Goal: Information Seeking & Learning: Learn about a topic

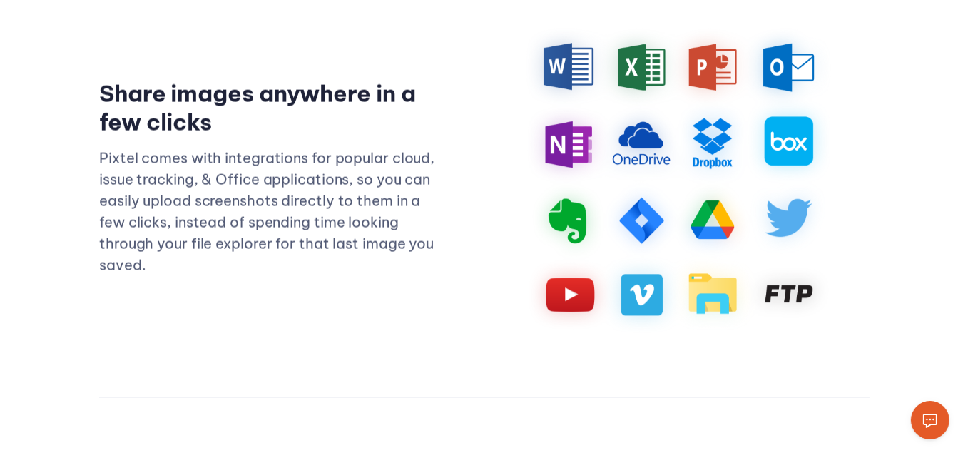
scroll to position [2427, 0]
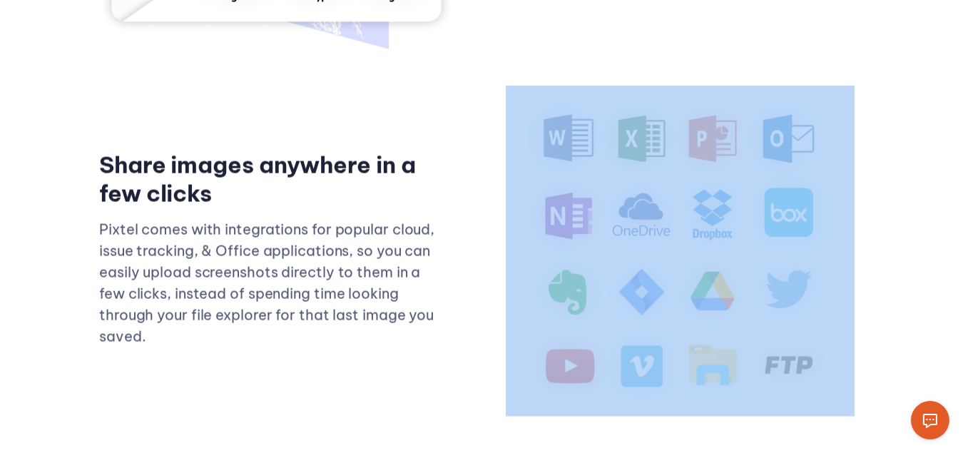
click at [480, 263] on div "Share images anywhere in a few clicks Pixtel comes with integrations for popula…" at bounding box center [484, 248] width 771 height 383
drag, startPoint x: 545, startPoint y: 236, endPoint x: 475, endPoint y: 264, distance: 76.2
click at [475, 264] on div "Share images anywhere in a few clicks Pixtel comes with integrations for popula…" at bounding box center [484, 248] width 771 height 383
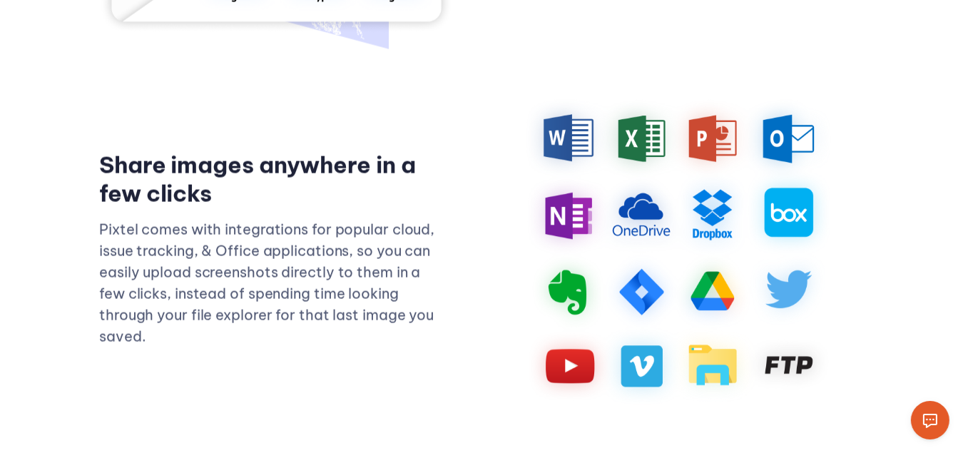
click at [380, 400] on div "Share images anywhere in a few clicks Pixtel comes with integrations for popula…" at bounding box center [484, 248] width 771 height 383
drag, startPoint x: 659, startPoint y: 194, endPoint x: 645, endPoint y: 203, distance: 17.0
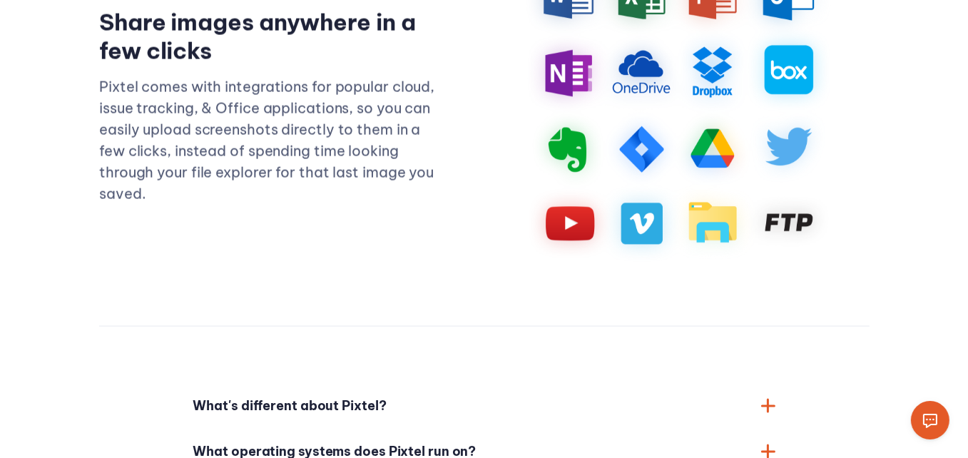
scroll to position [2498, 0]
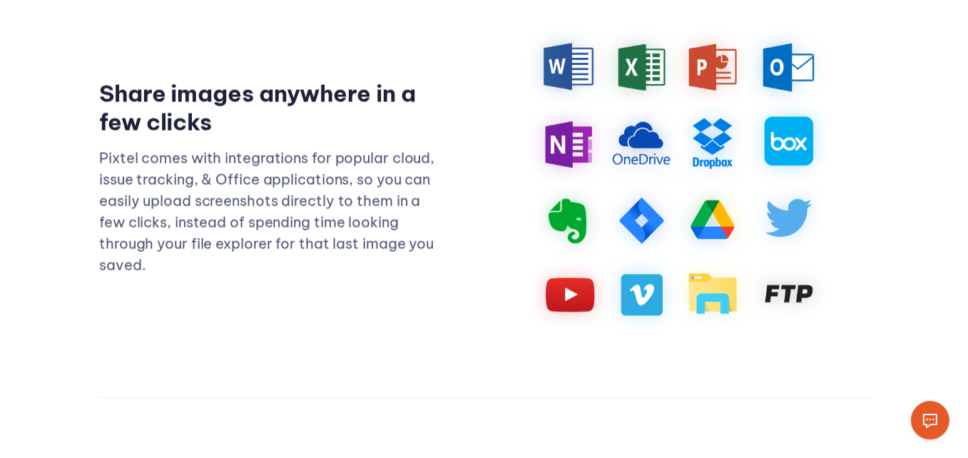
drag, startPoint x: 103, startPoint y: 86, endPoint x: 212, endPoint y: 106, distance: 110.4
click at [212, 106] on h3 "Share images anywhere in a few clicks" at bounding box center [273, 107] width 348 height 57
copy h3 "Share images anywhere in a few clicks"
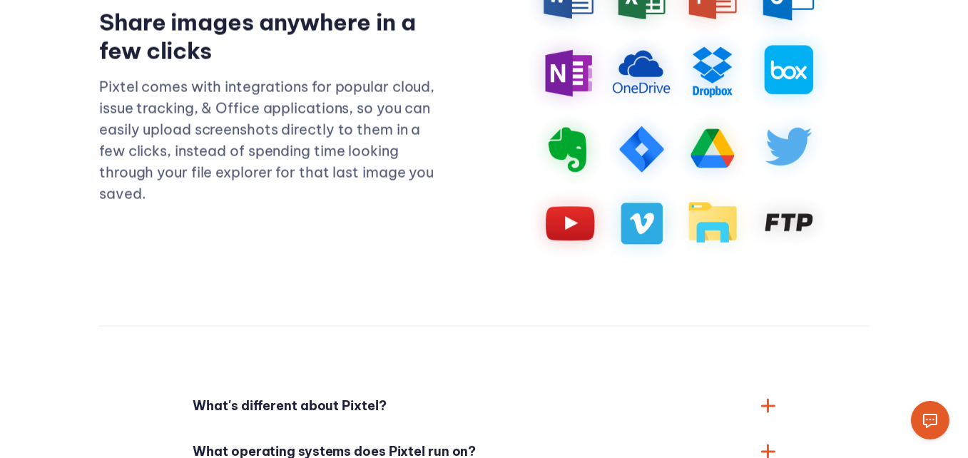
click at [361, 230] on div "Share images anywhere in a few clicks Pixtel comes with integrations for popula…" at bounding box center [484, 105] width 771 height 383
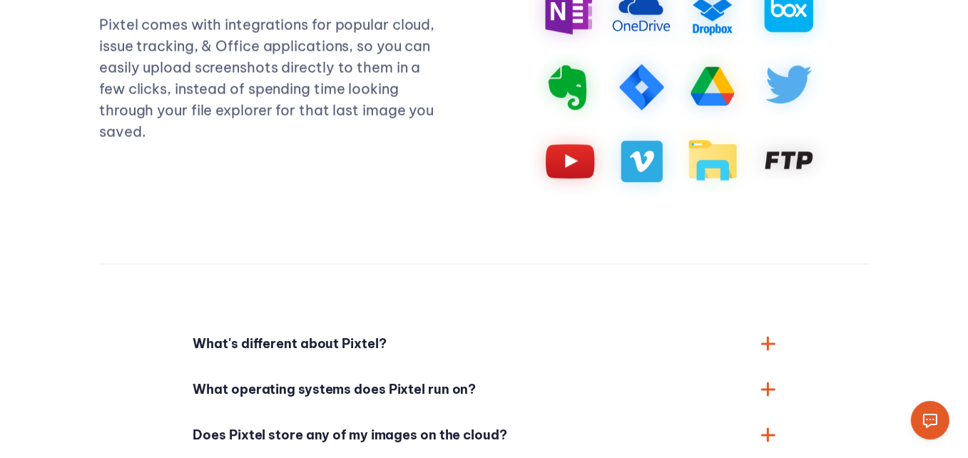
scroll to position [2783, 0]
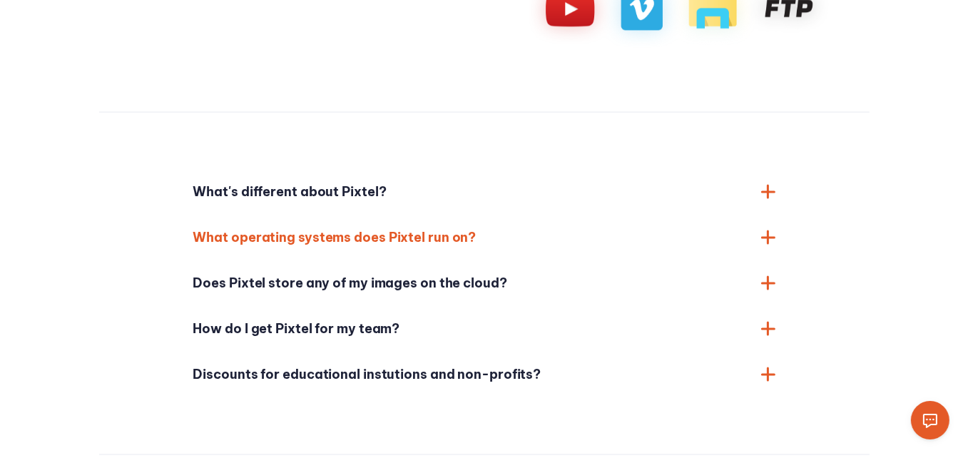
click at [471, 228] on span "What operating systems does Pixtel run on?" at bounding box center [470, 238] width 554 height 20
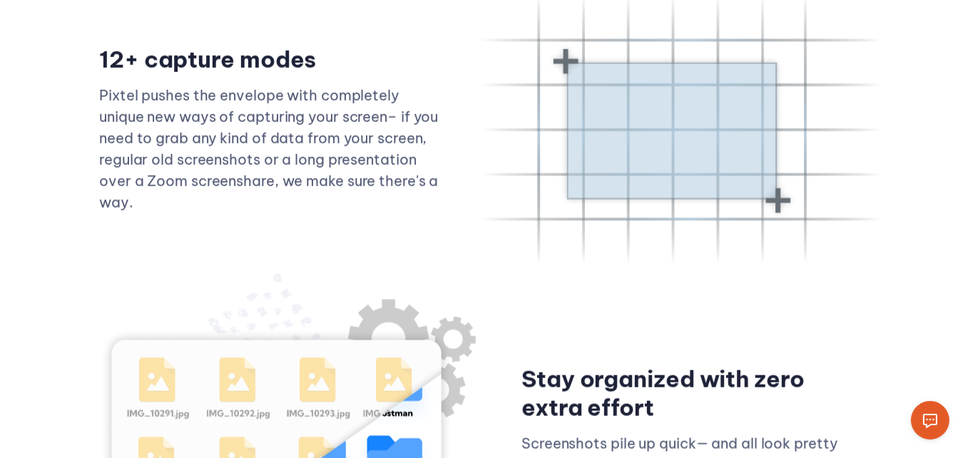
scroll to position [1713, 0]
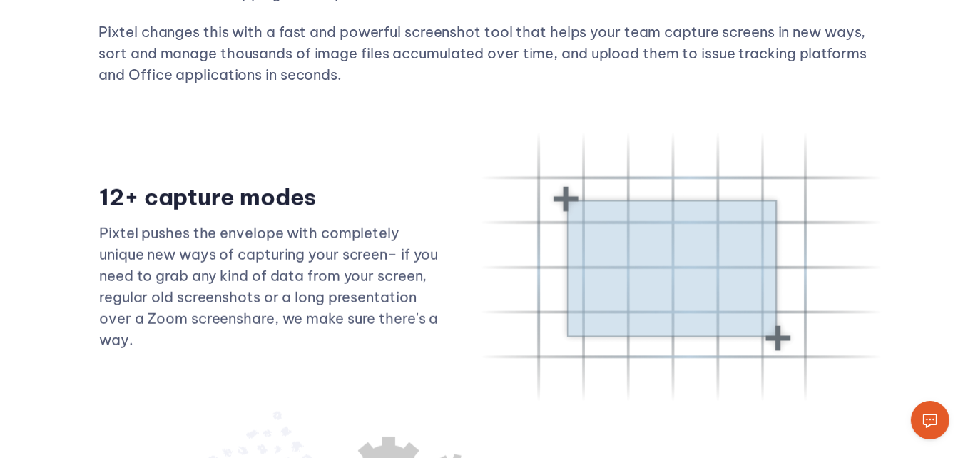
drag, startPoint x: 101, startPoint y: 191, endPoint x: 328, endPoint y: 173, distance: 227.7
click at [328, 183] on h3 "12+ capture modes" at bounding box center [273, 197] width 348 height 29
copy h3 "12+ capture modes"
click at [430, 168] on div "12+ capture modes Pixtel pushes the envelope with completely unique new ways of…" at bounding box center [484, 267] width 771 height 329
click at [618, 239] on img at bounding box center [681, 267] width 405 height 272
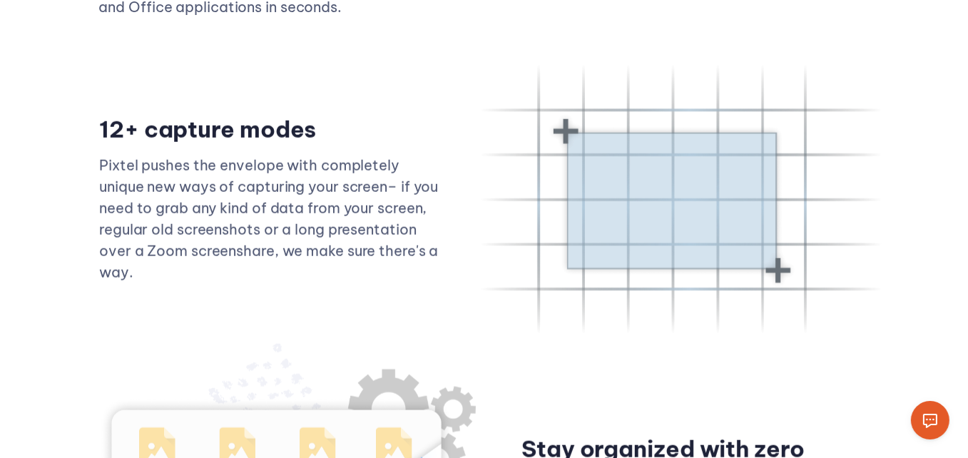
scroll to position [1784, 0]
